Goal: Task Accomplishment & Management: Manage account settings

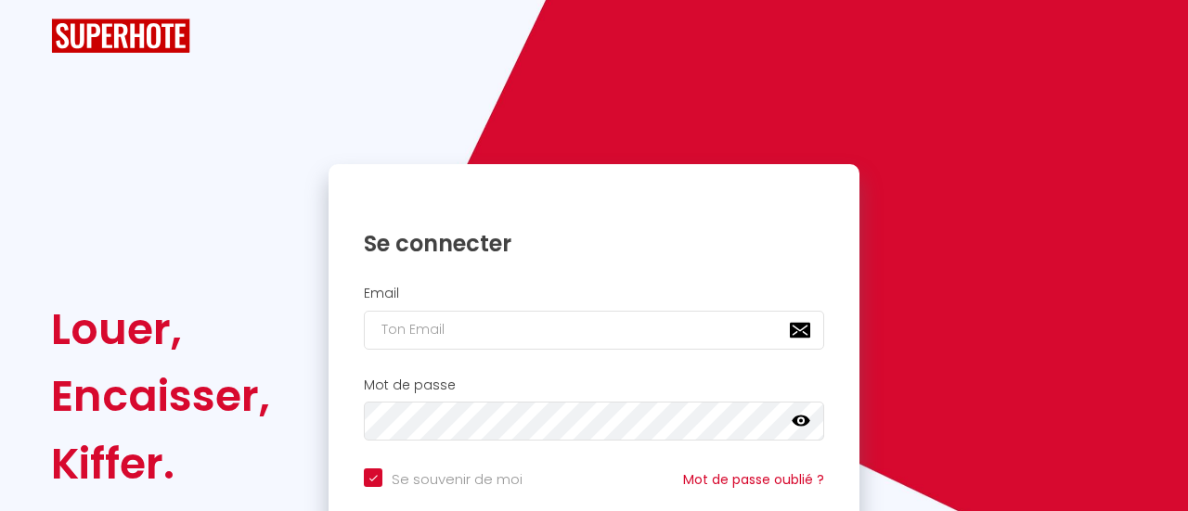
checkbox input "true"
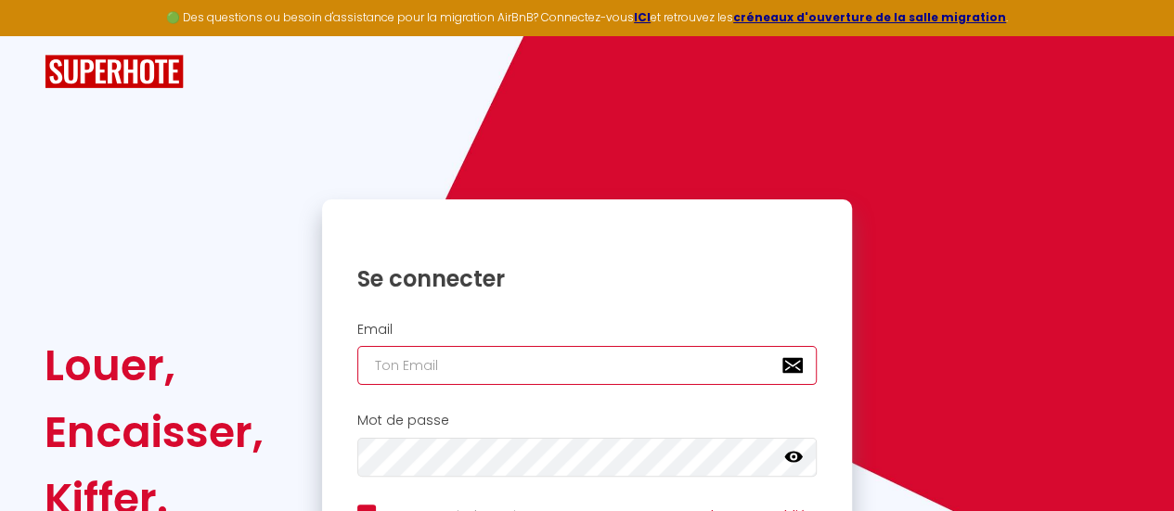
type input "[EMAIL_ADDRESS][PERSON_NAME][DOMAIN_NAME]"
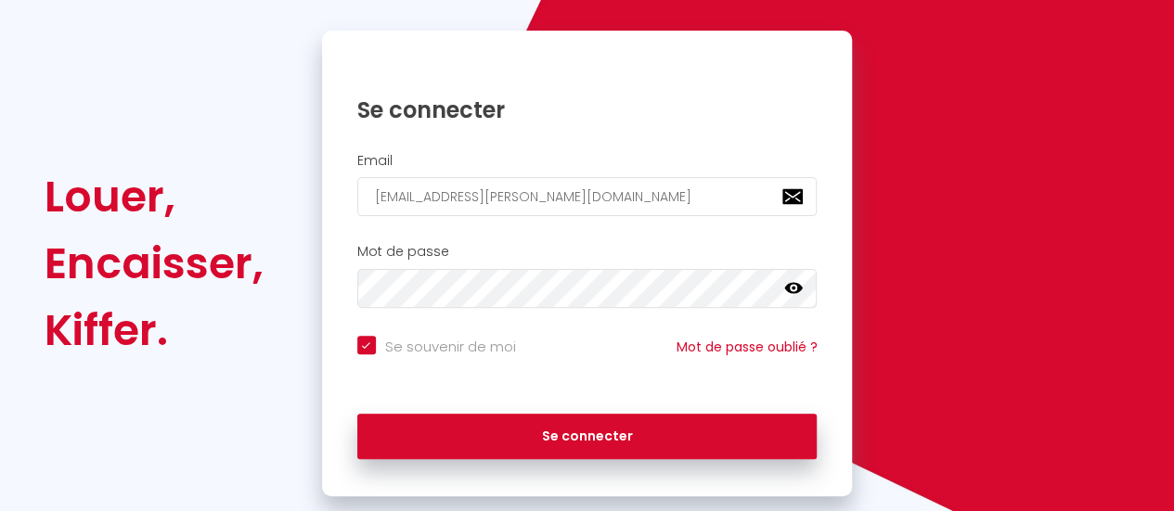
scroll to position [208, 0]
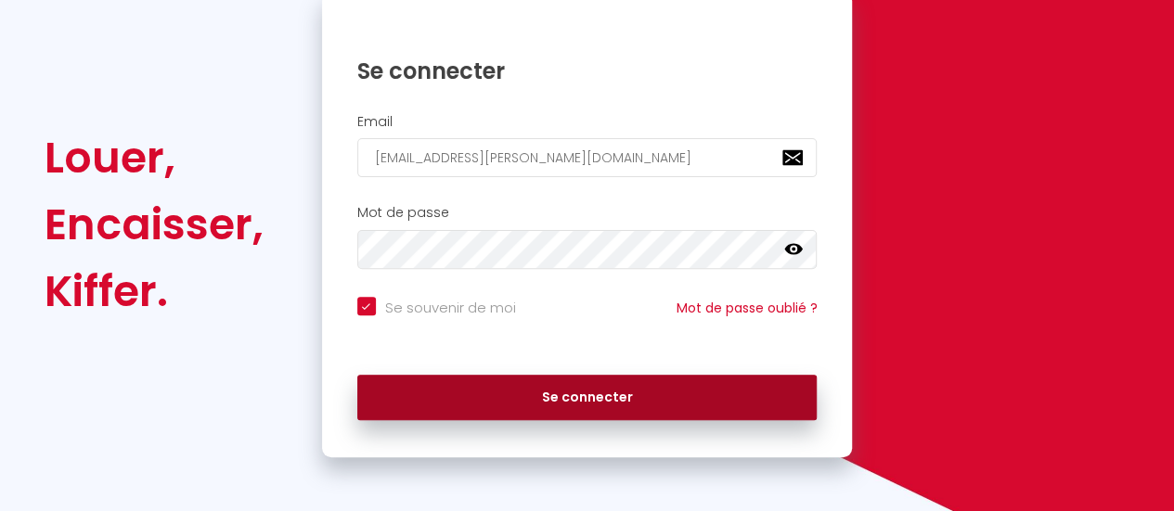
click at [547, 399] on button "Se connecter" at bounding box center [587, 398] width 460 height 46
checkbox input "true"
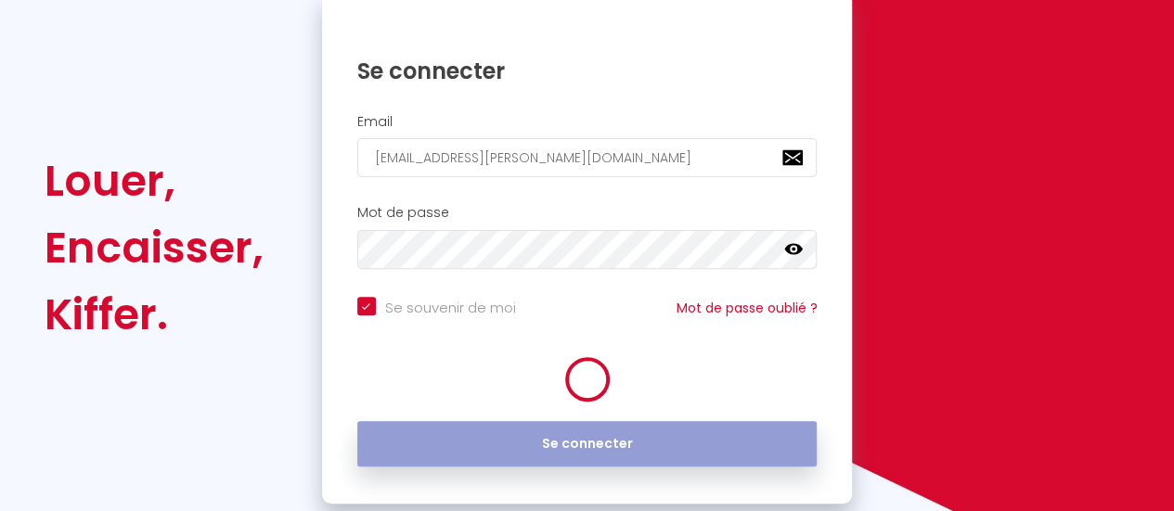
scroll to position [231, 0]
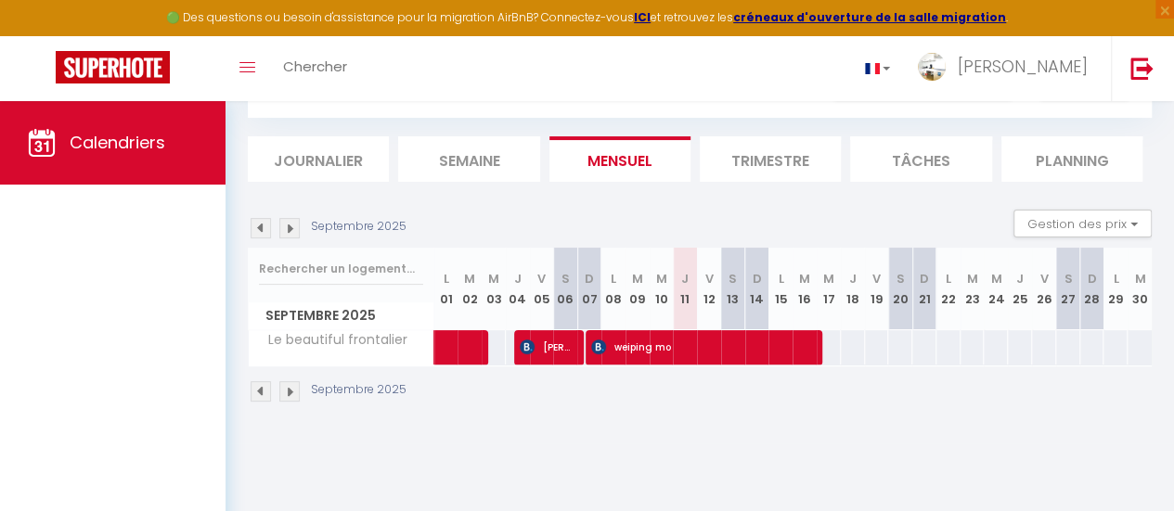
scroll to position [101, 0]
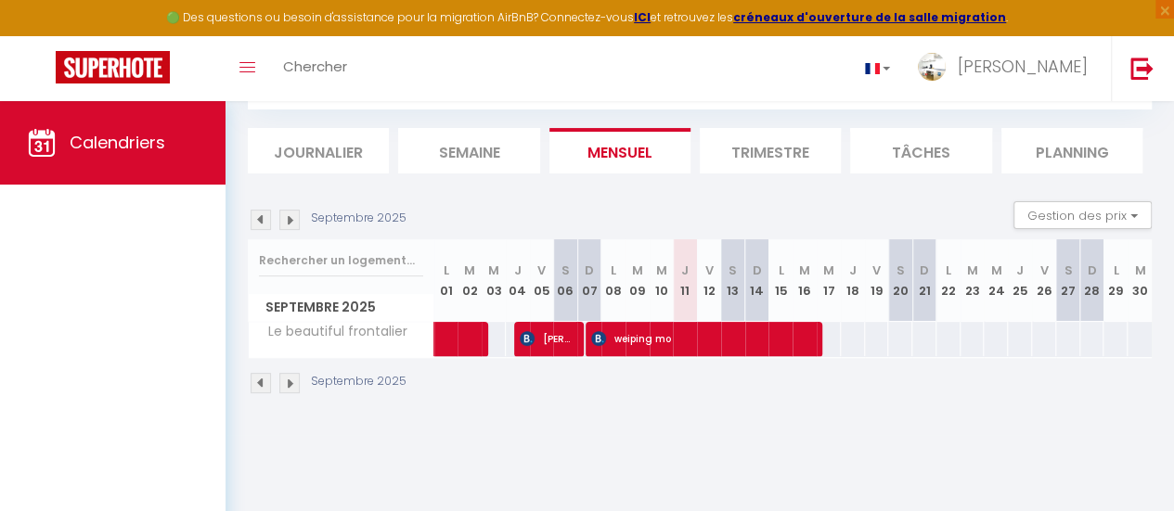
click at [746, 153] on li "Trimestre" at bounding box center [770, 150] width 141 height 45
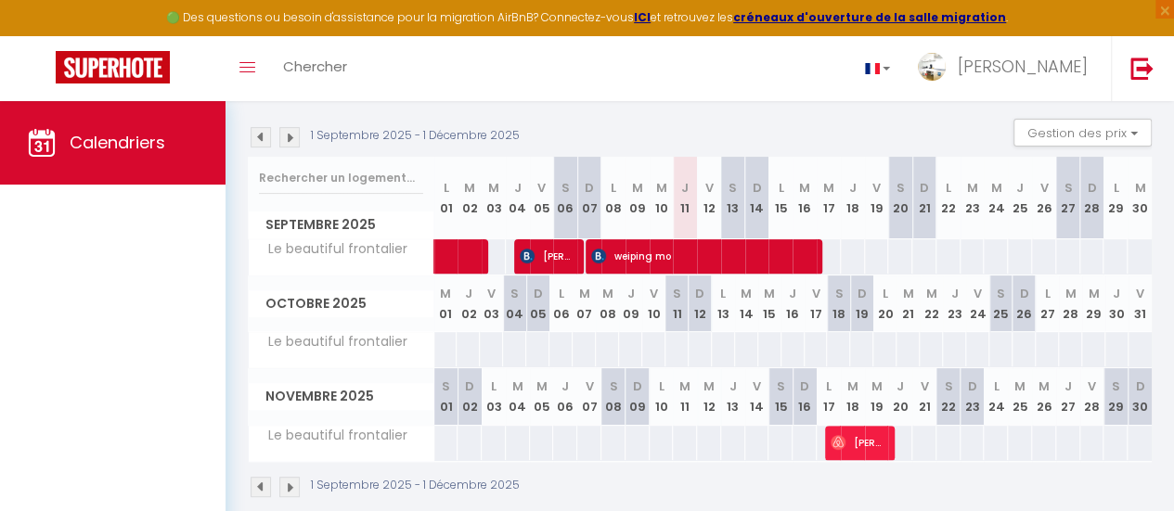
scroll to position [222, 0]
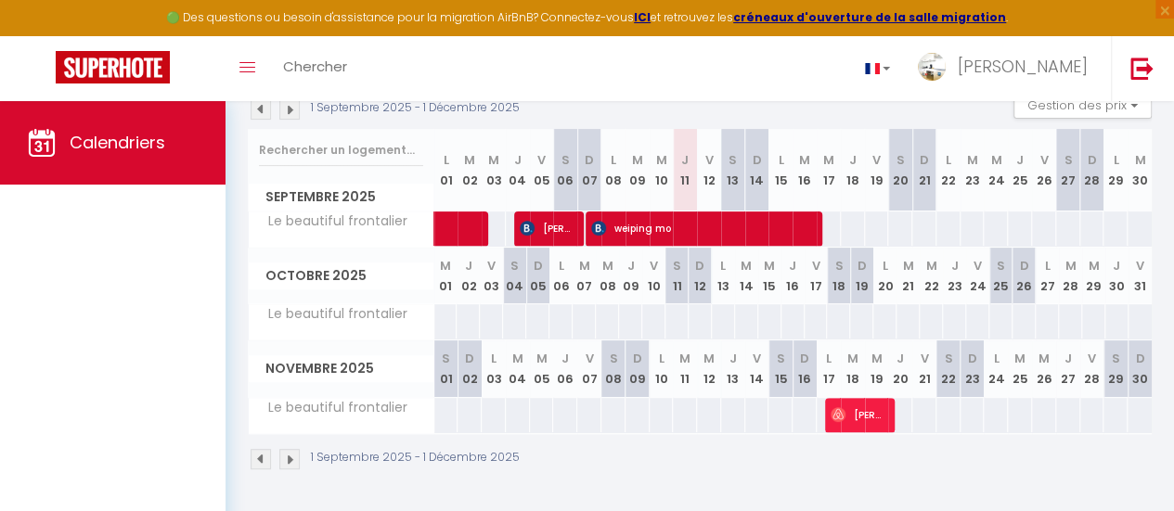
click at [292, 451] on img at bounding box center [289, 459] width 20 height 20
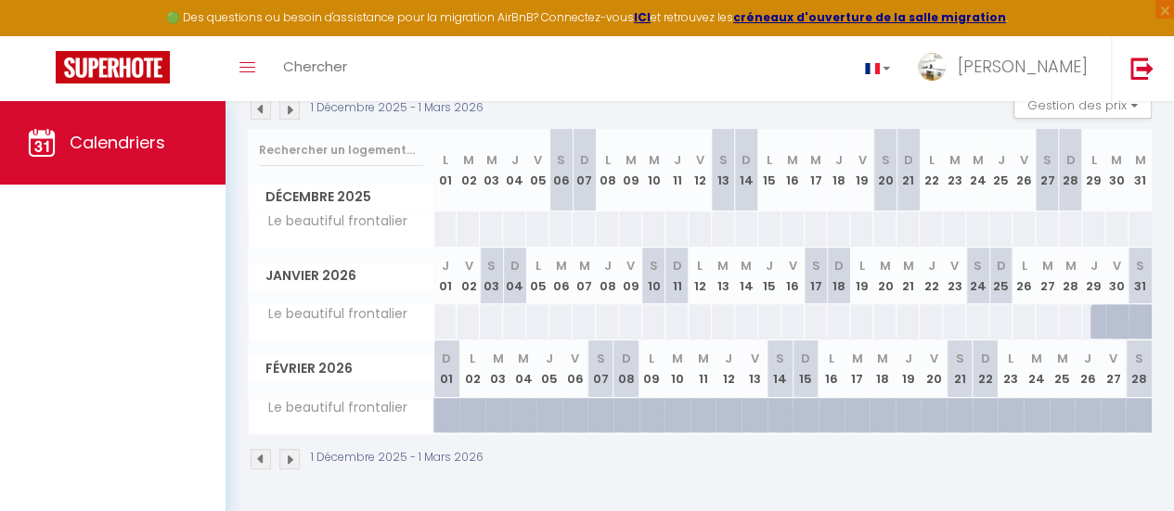
click at [292, 451] on img at bounding box center [289, 459] width 20 height 20
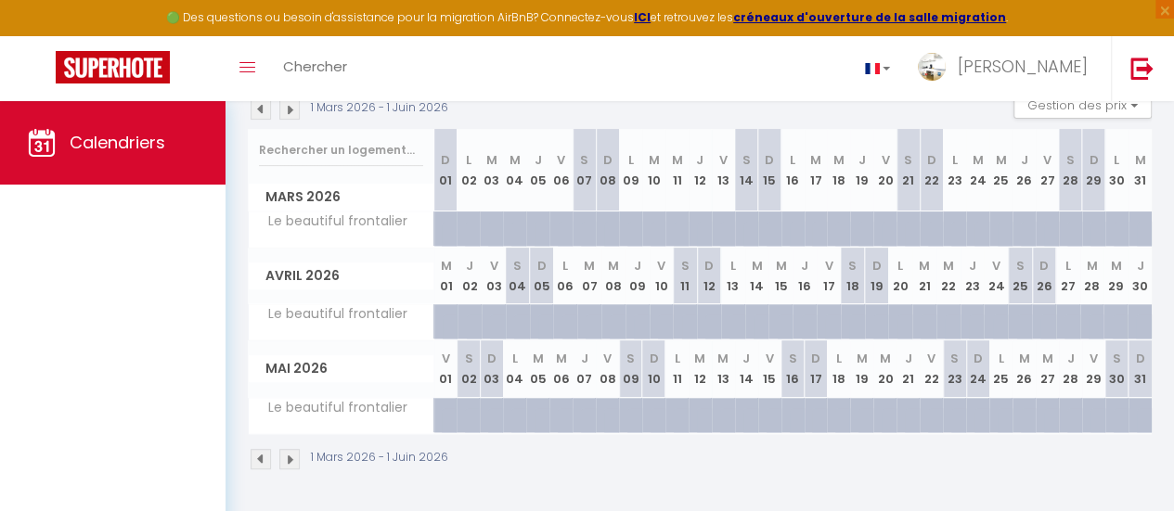
click at [264, 450] on img at bounding box center [261, 459] width 20 height 20
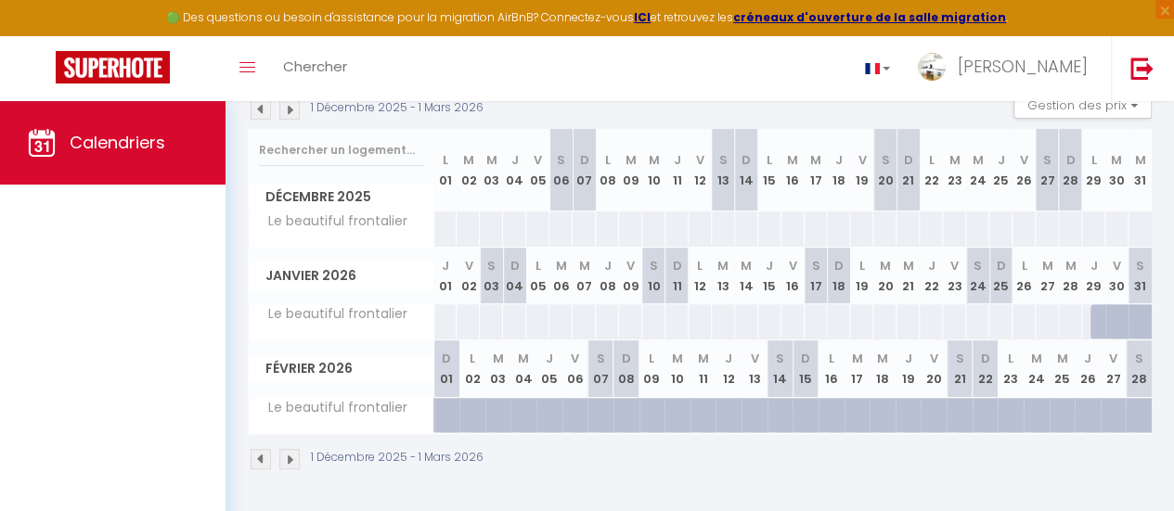
click at [264, 450] on img at bounding box center [261, 459] width 20 height 20
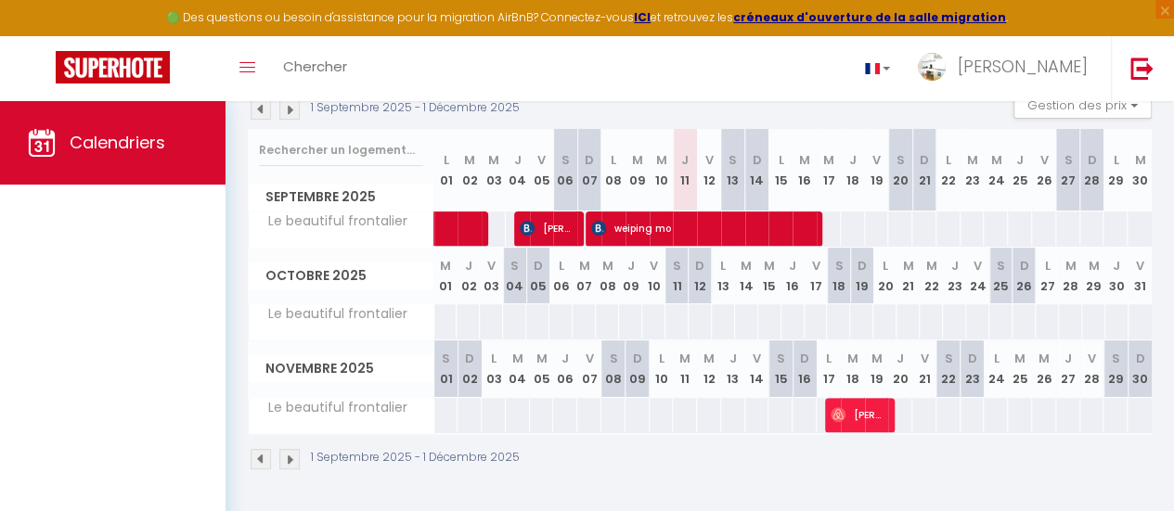
click at [284, 449] on img at bounding box center [289, 459] width 20 height 20
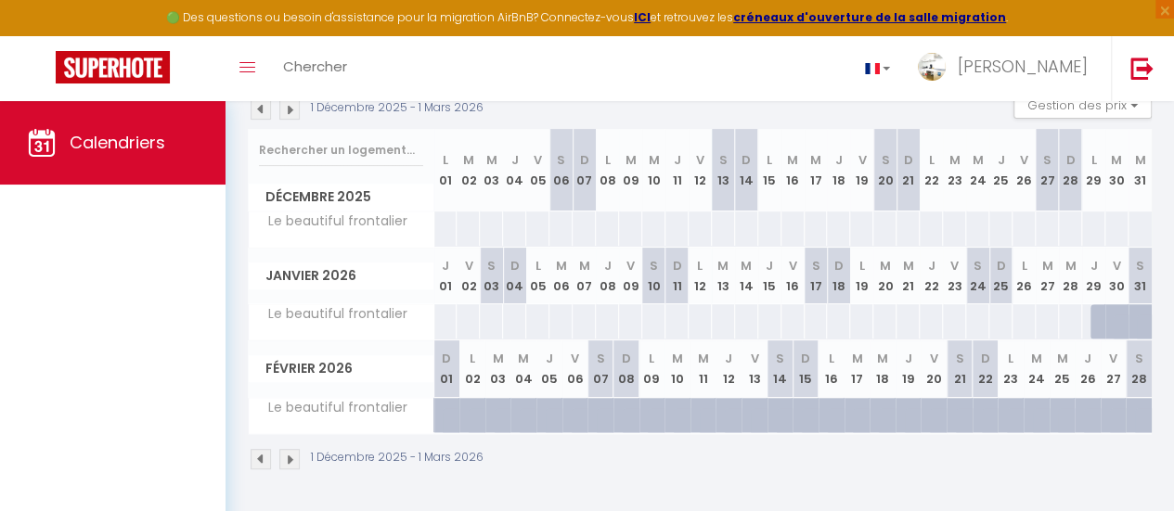
click at [284, 449] on img at bounding box center [289, 459] width 20 height 20
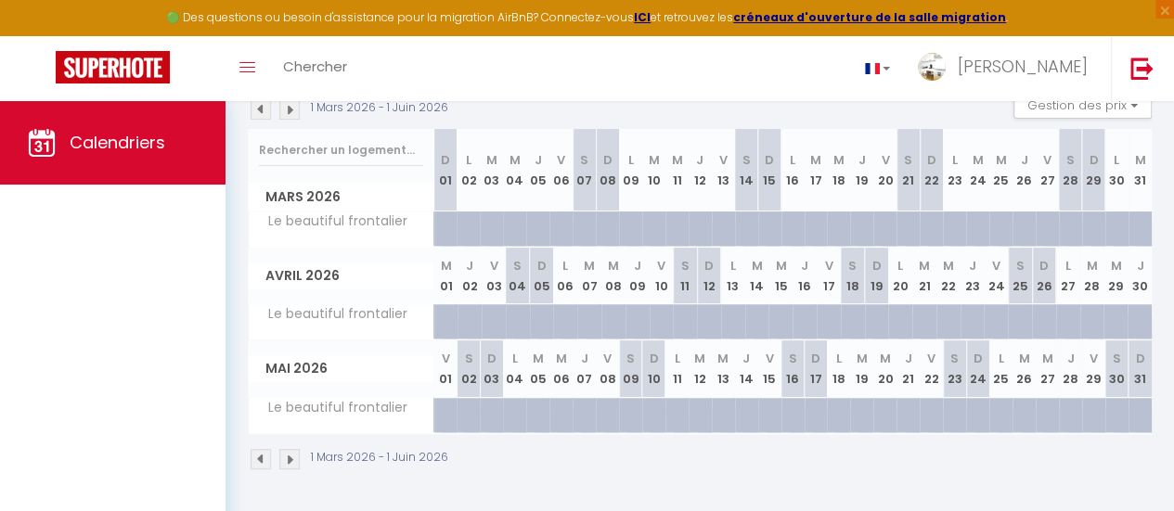
click at [284, 449] on img at bounding box center [289, 459] width 20 height 20
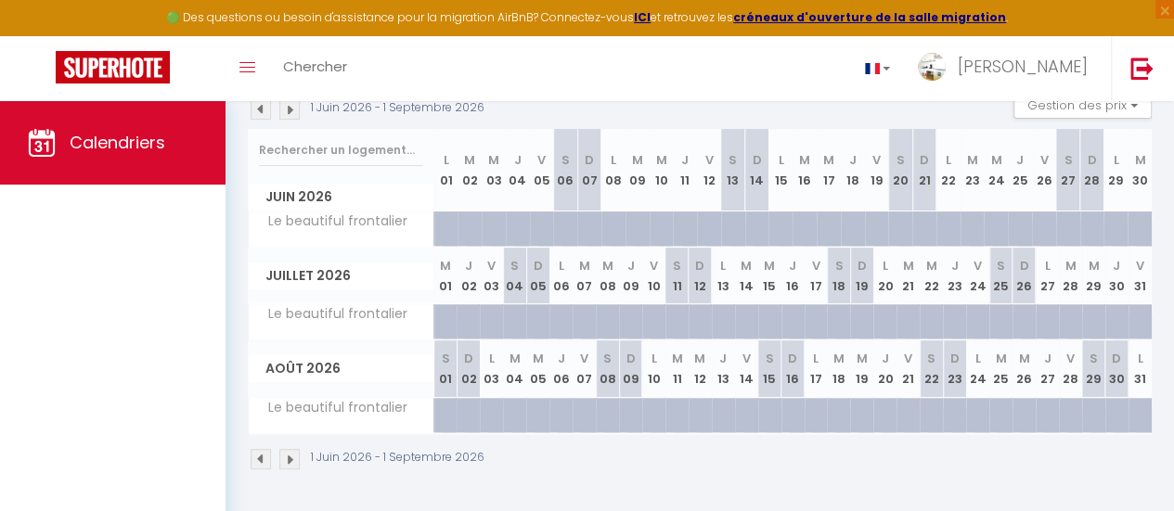
click at [284, 449] on img at bounding box center [289, 459] width 20 height 20
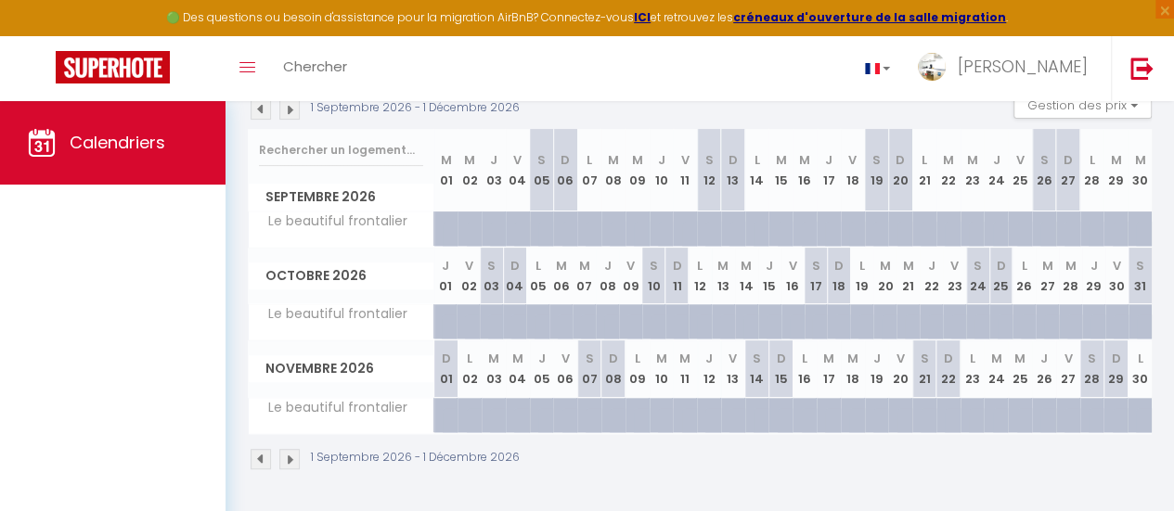
click at [284, 449] on img at bounding box center [289, 459] width 20 height 20
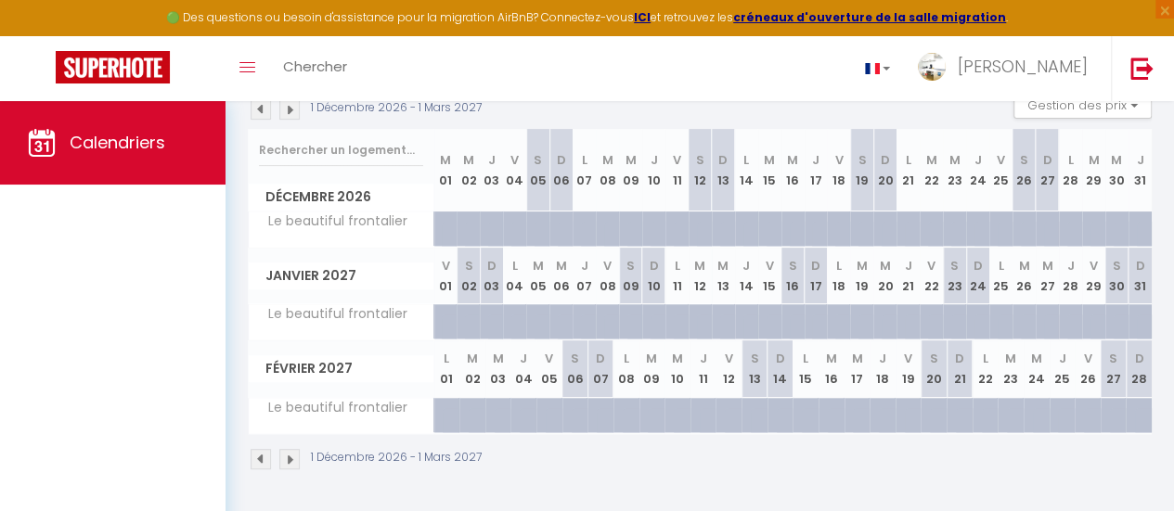
click at [260, 449] on img at bounding box center [261, 459] width 20 height 20
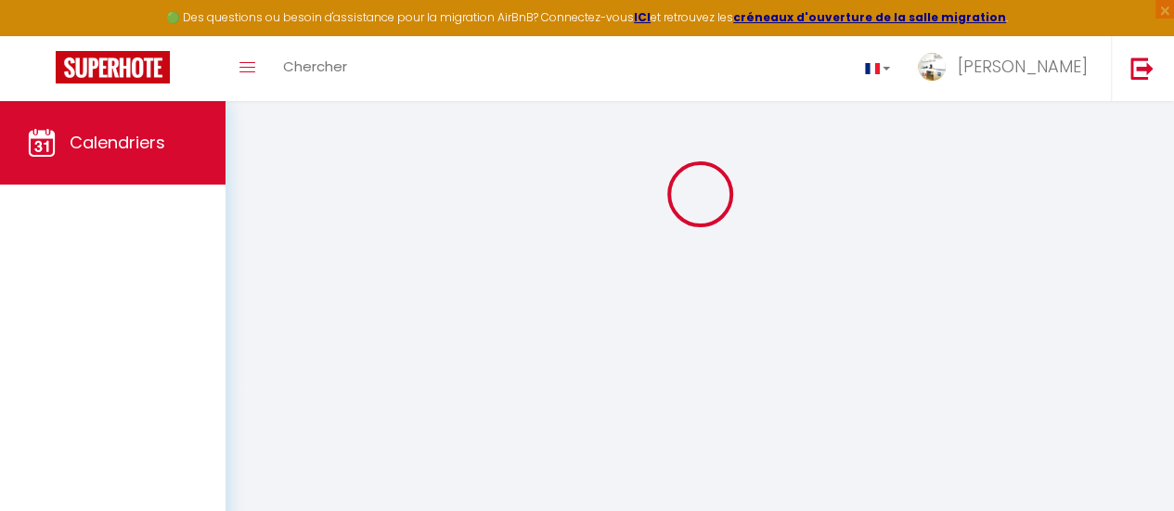
click at [260, 440] on body "🟢 Des questions ou besoin d'assistance pour la migration AirBnB? Connectez-vous…" at bounding box center [587, 255] width 1174 height 511
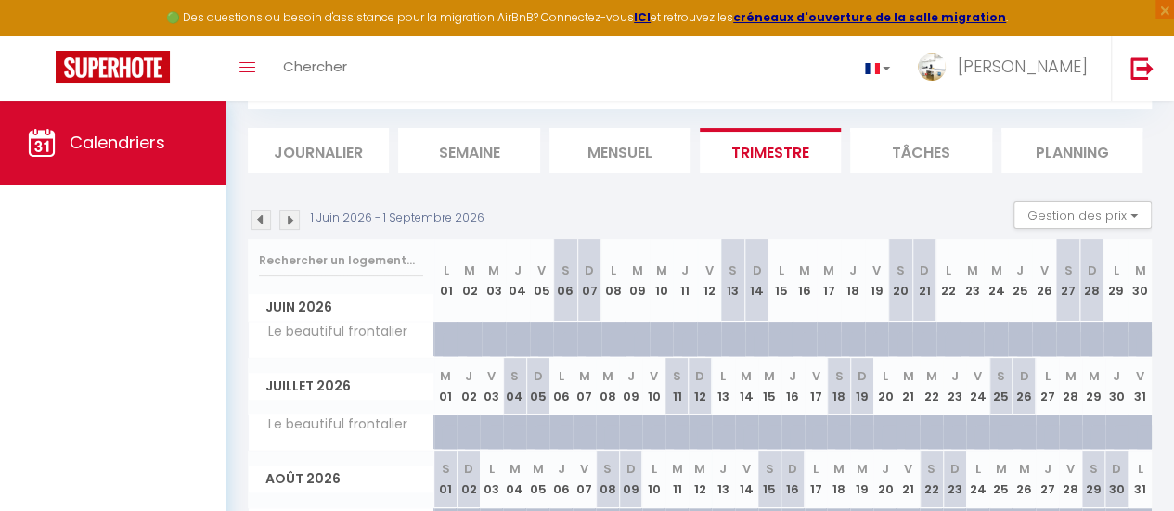
click at [260, 440] on body "🟢 Des questions ou besoin d'assistance pour la migration AirBnB? Connectez-vous…" at bounding box center [587, 311] width 1174 height 622
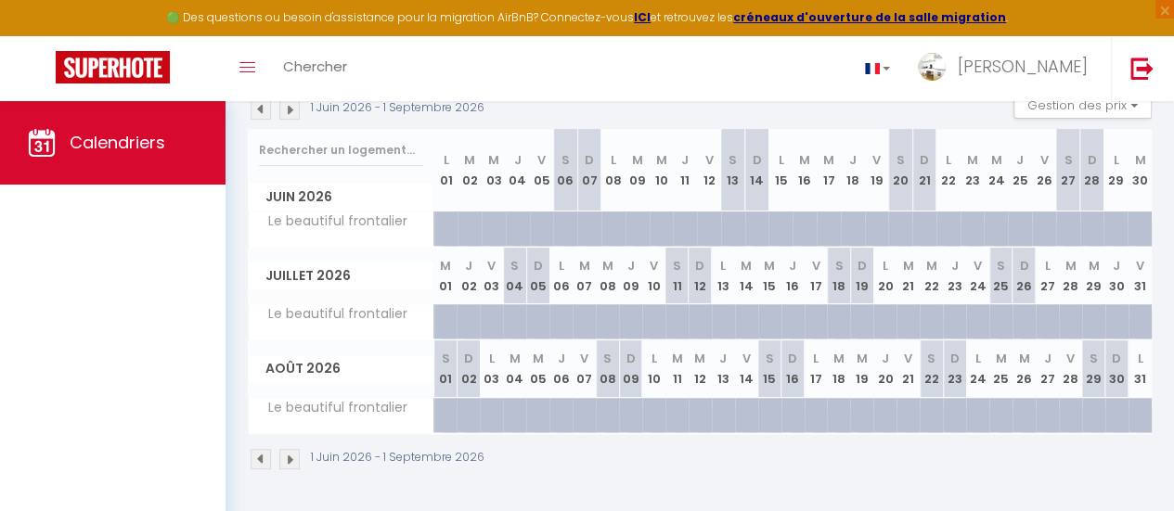
click at [260, 449] on img at bounding box center [261, 459] width 20 height 20
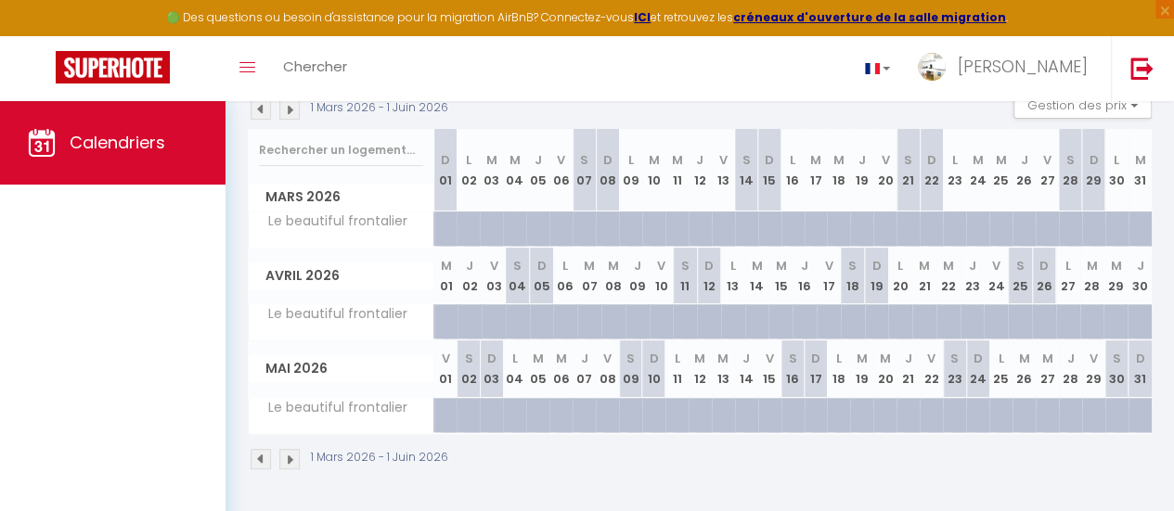
click at [260, 449] on img at bounding box center [261, 459] width 20 height 20
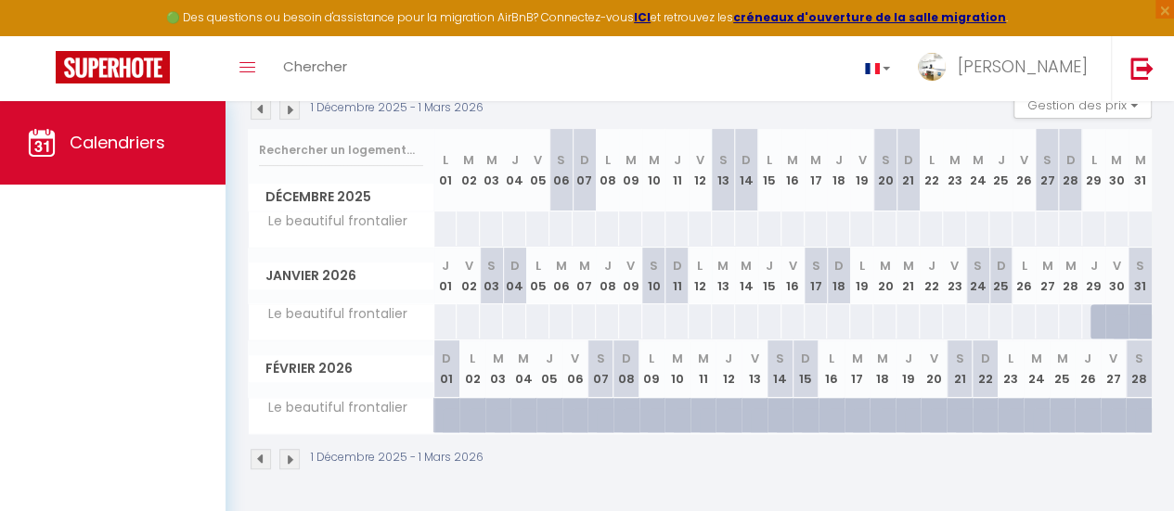
click at [260, 449] on img at bounding box center [261, 459] width 20 height 20
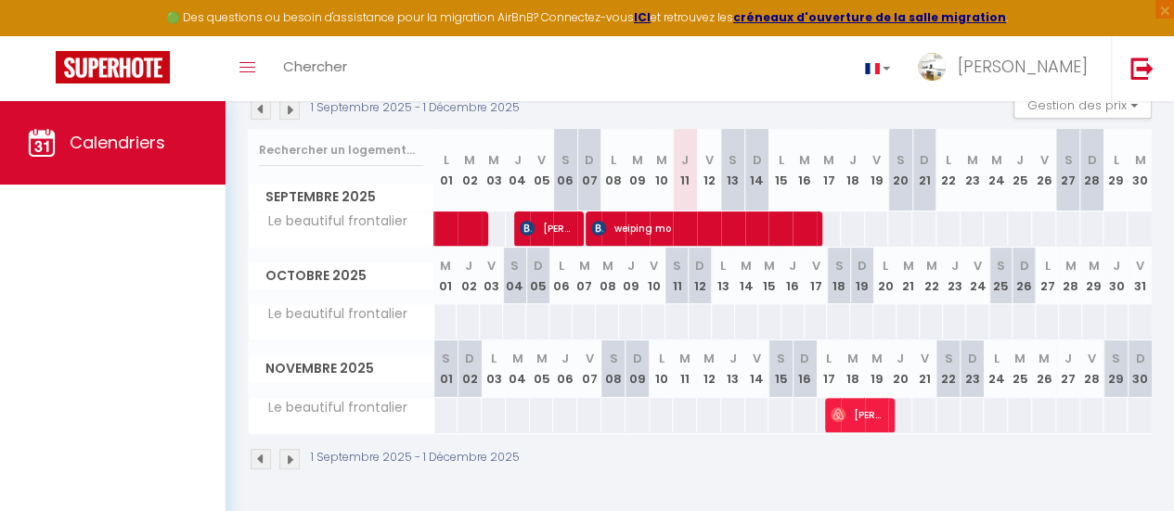
click at [610, 51] on div "Toggle menubar Chercher BUTTON [PERSON_NAME] Paramètres" at bounding box center [647, 68] width 1025 height 65
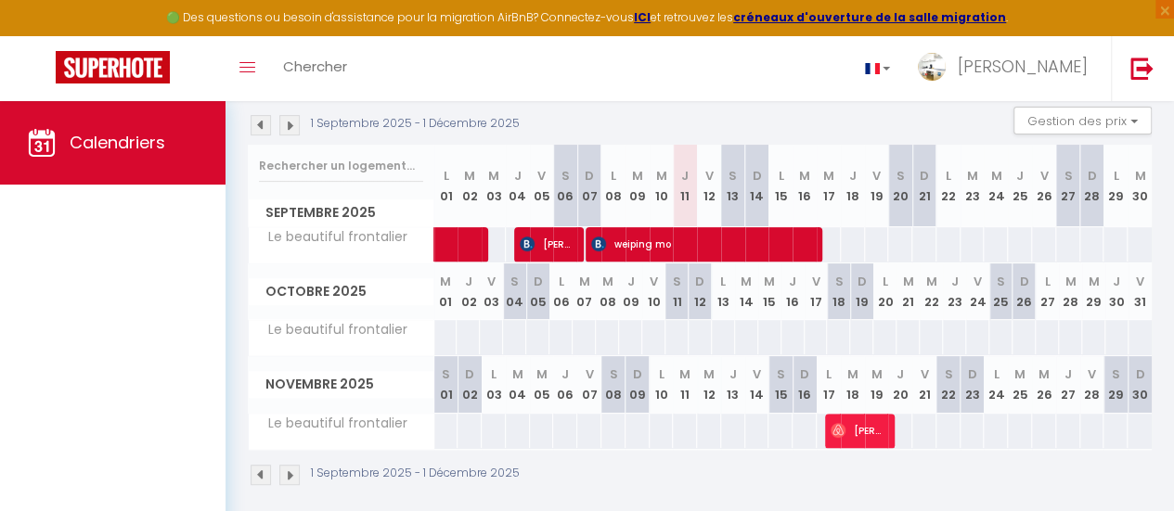
scroll to position [197, 0]
